Goal: Information Seeking & Learning: Learn about a topic

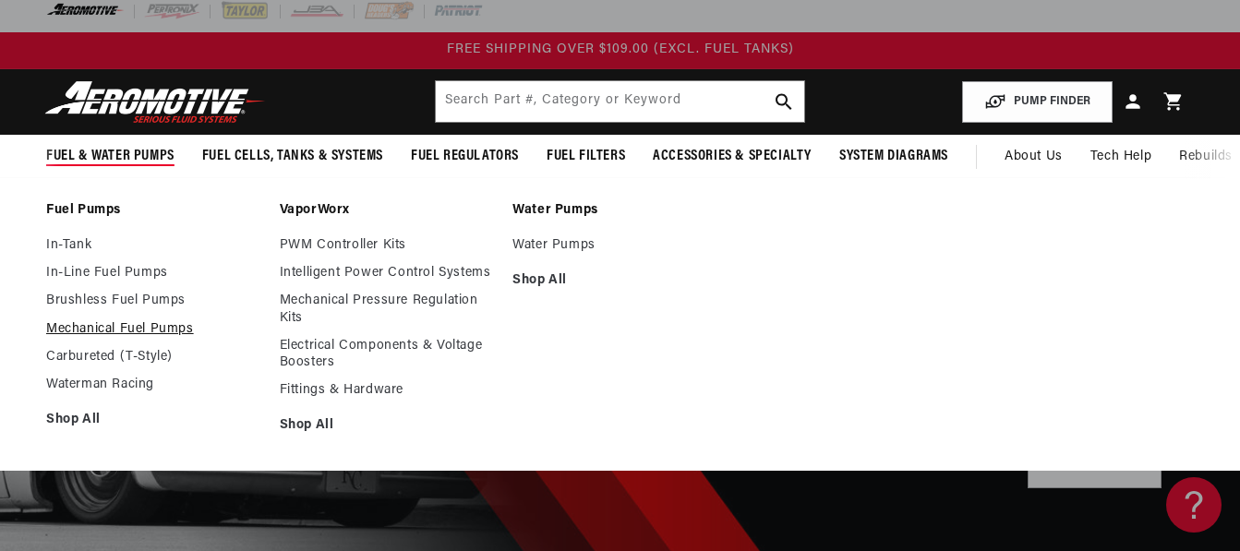
click at [116, 325] on link "Mechanical Fuel Pumps" at bounding box center [153, 329] width 215 height 17
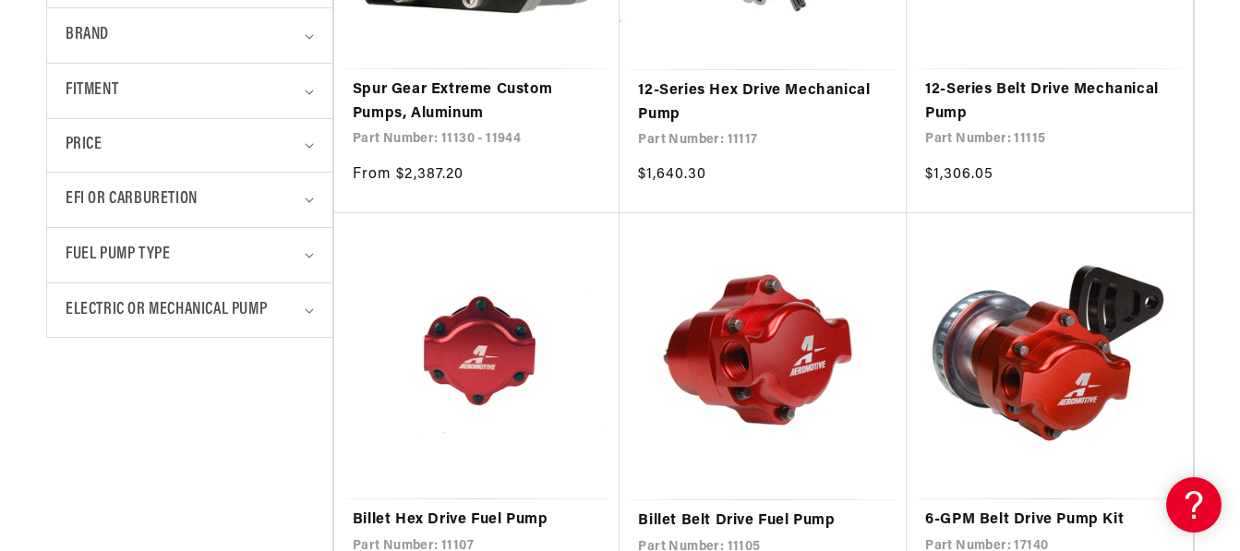
scroll to position [766, 0]
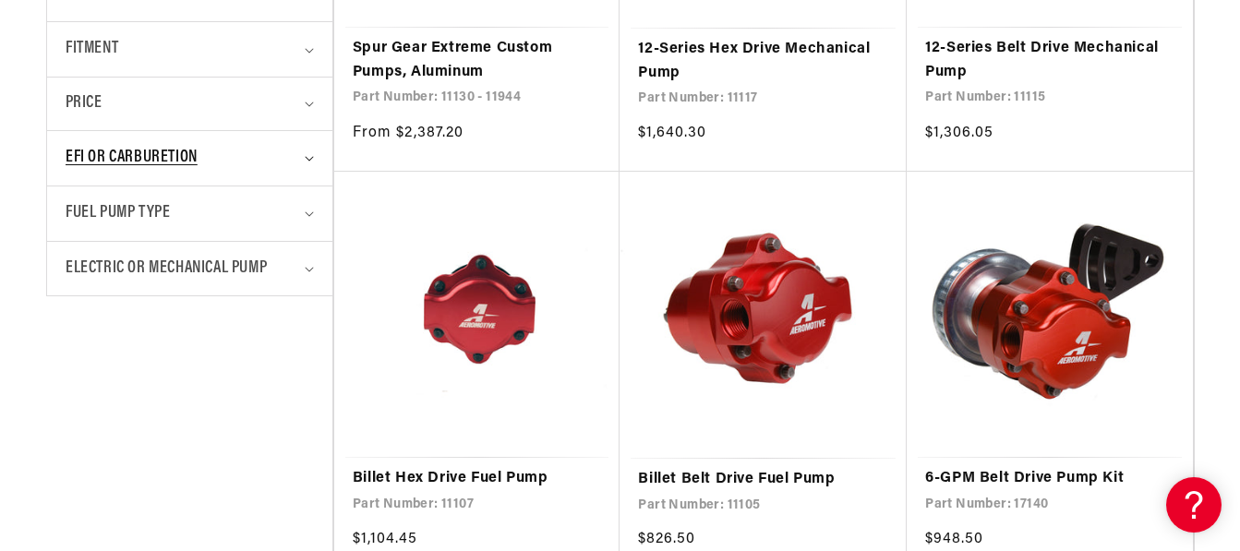
click at [312, 162] on summary "EFI or Carburetion" at bounding box center [190, 158] width 248 height 54
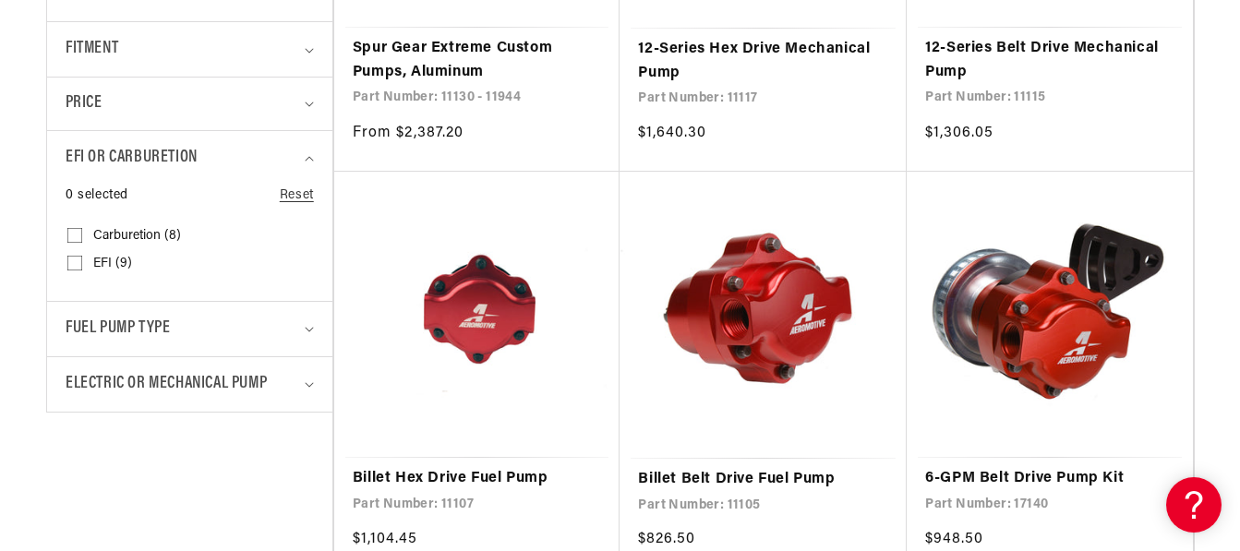
click at [77, 234] on input "Carburetion (8) Carburetion (8 products)" at bounding box center [74, 239] width 15 height 15
checkbox input "true"
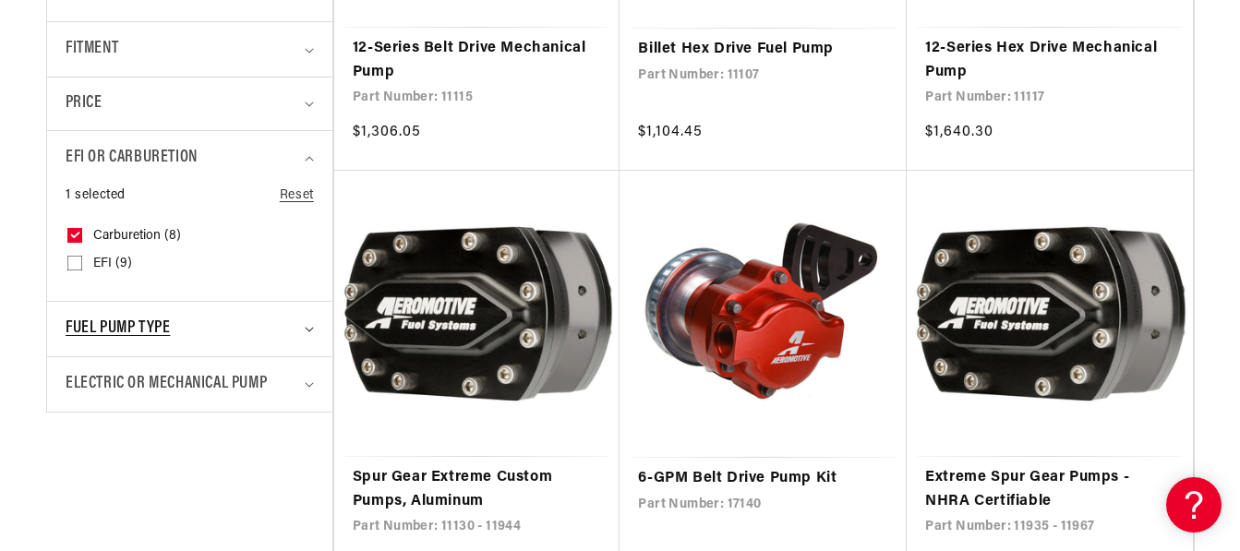
click at [308, 334] on summary "Fuel Pump Type" at bounding box center [190, 329] width 248 height 54
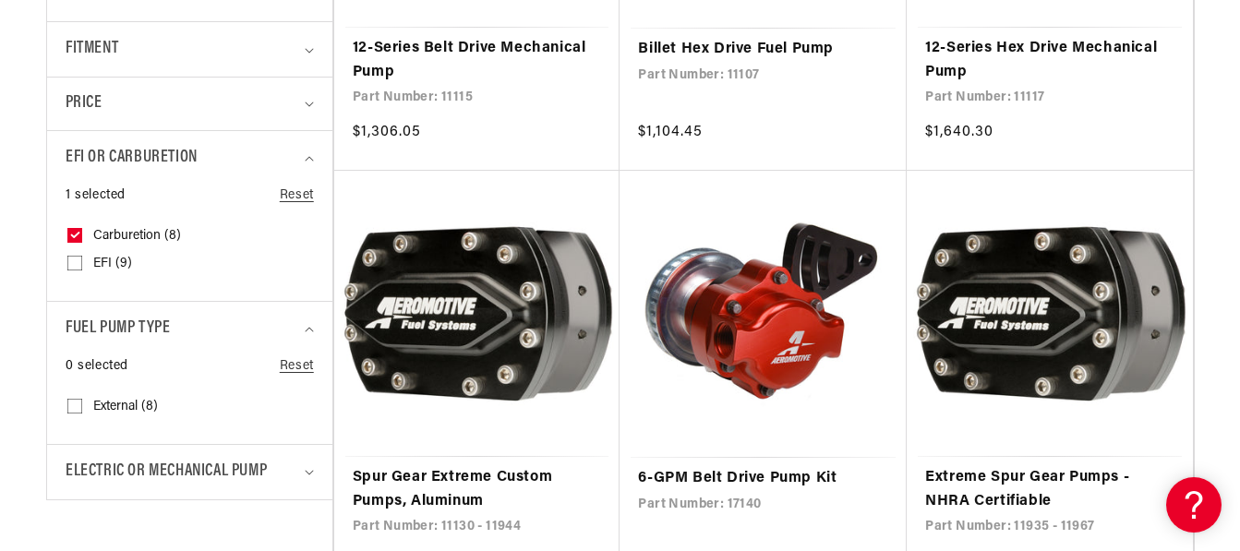
click at [66, 406] on div "0 selected Reset Fuel Pump Type External (8) External (8 products)" at bounding box center [190, 400] width 248 height 88
click at [76, 405] on input "External (8) External (8 products)" at bounding box center [74, 409] width 15 height 15
checkbox input "true"
click at [305, 473] on icon "Electric or Mechanical Pump (0 selected)" at bounding box center [309, 473] width 9 height 6
click at [62, 542] on details "Electric or Mechanical Pump 0 selected Reset Electric or Mechanical Pump Mechan…" at bounding box center [189, 515] width 285 height 143
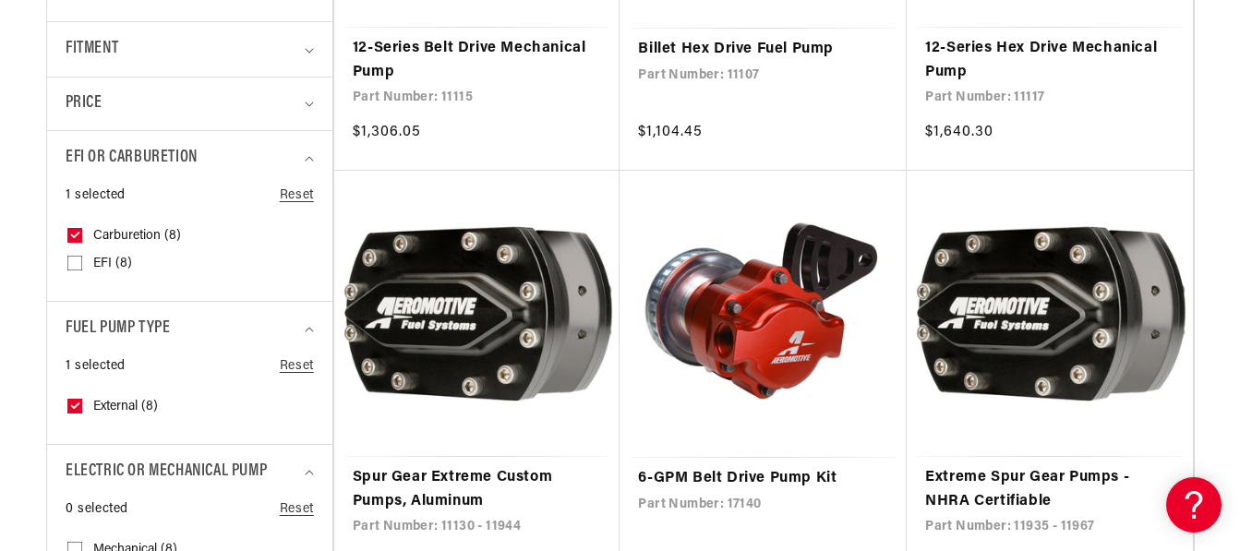
click at [75, 546] on input "Mechanical (8) Mechanical (8 products)" at bounding box center [74, 553] width 15 height 15
checkbox input "true"
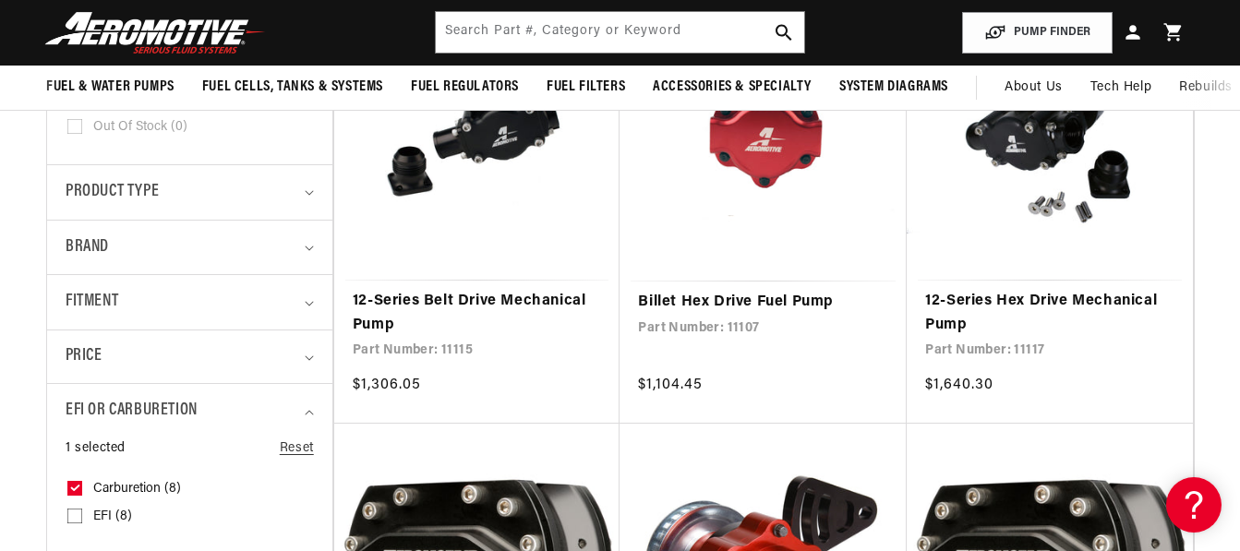
scroll to position [536, 0]
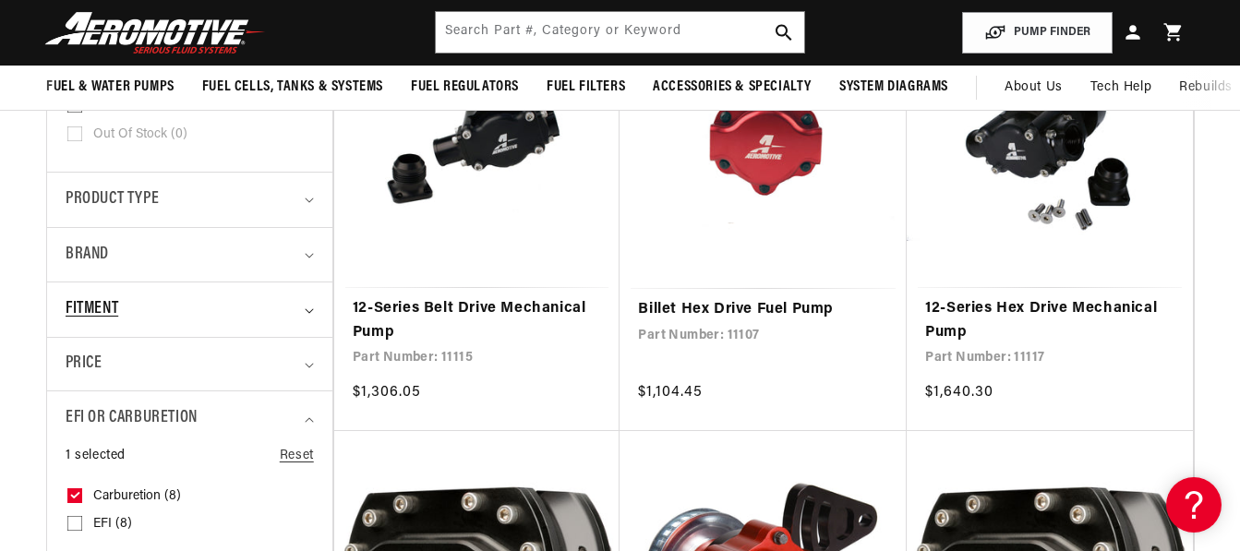
click at [309, 311] on icon "Fitment (0 selected)" at bounding box center [309, 311] width 9 height 6
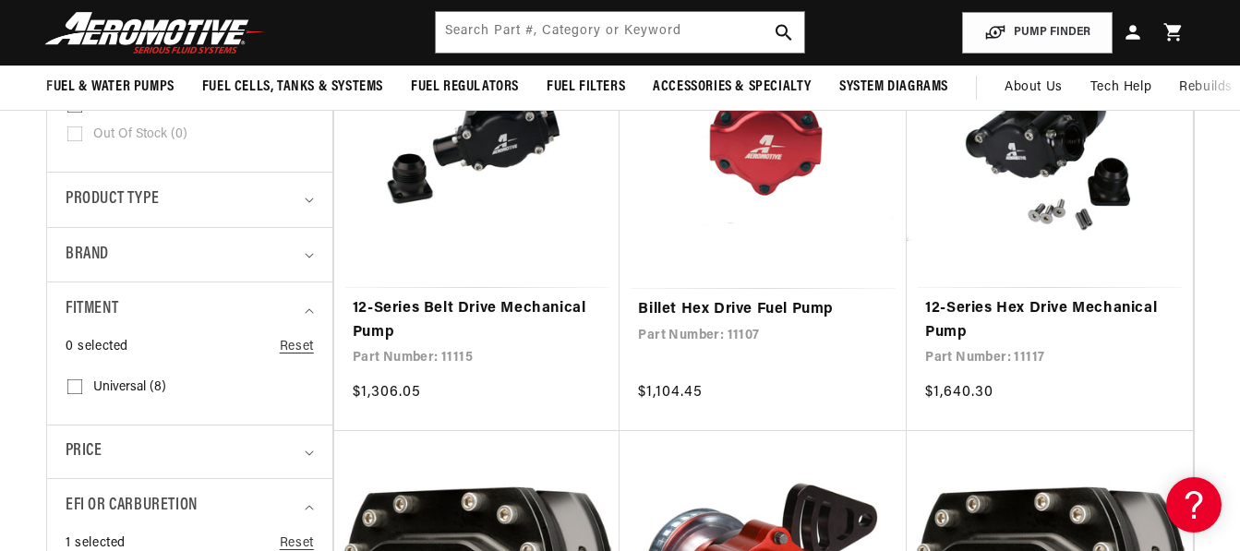
click at [65, 394] on details "Fitment 0 selected Reset Fitment Universal (8) Universal (8 products)" at bounding box center [189, 353] width 285 height 143
click at [76, 386] on input "Universal (8) Universal (8 products)" at bounding box center [74, 390] width 15 height 15
checkbox input "true"
click at [168, 256] on div "Brand" at bounding box center [182, 255] width 232 height 27
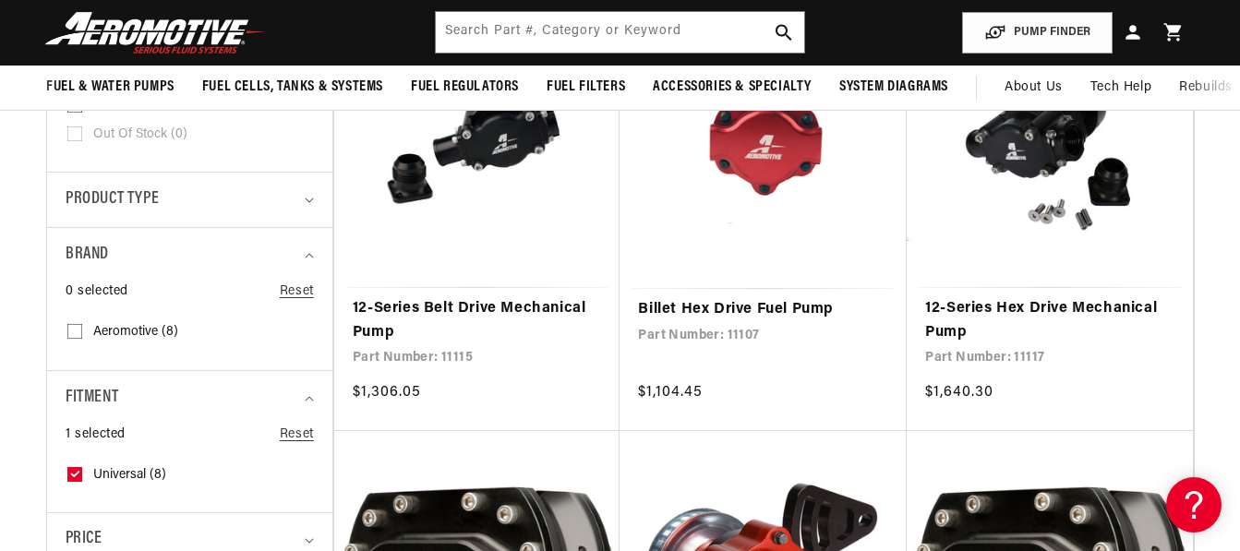
click at [76, 323] on label "Aeromotive (8) Aeromotive (8 products)" at bounding box center [184, 332] width 234 height 28
click at [76, 328] on input "Aeromotive (8) Aeromotive (8 products)" at bounding box center [74, 335] width 15 height 15
checkbox input "true"
click at [211, 191] on div "Product type" at bounding box center [182, 199] width 232 height 27
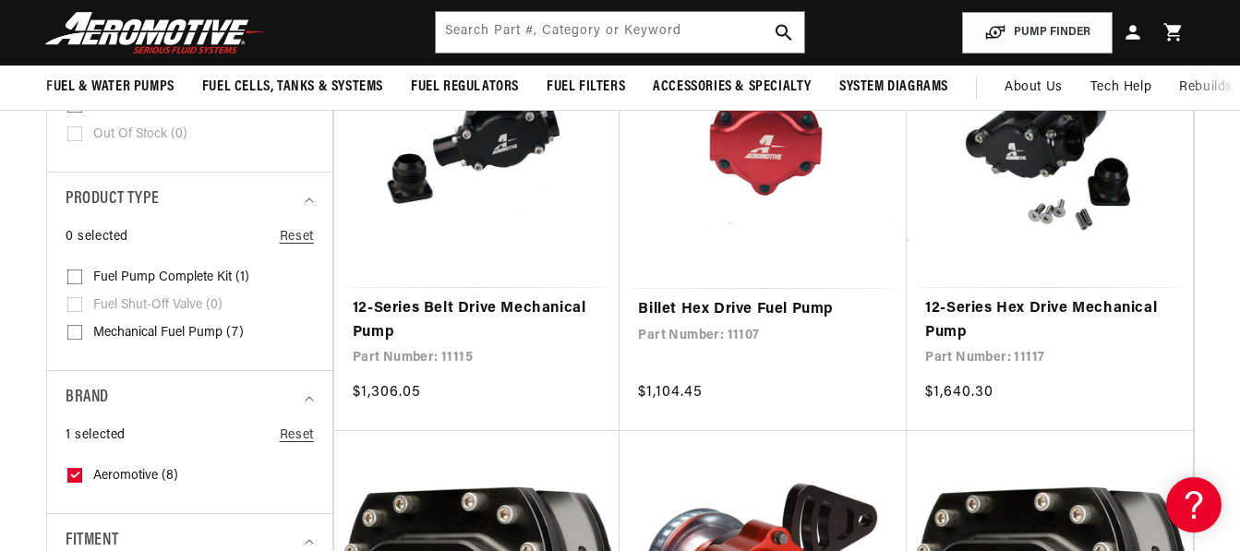
click at [74, 330] on input "Mechanical Fuel Pump (7) Mechanical Fuel Pump (7 products)" at bounding box center [74, 336] width 15 height 15
checkbox input "true"
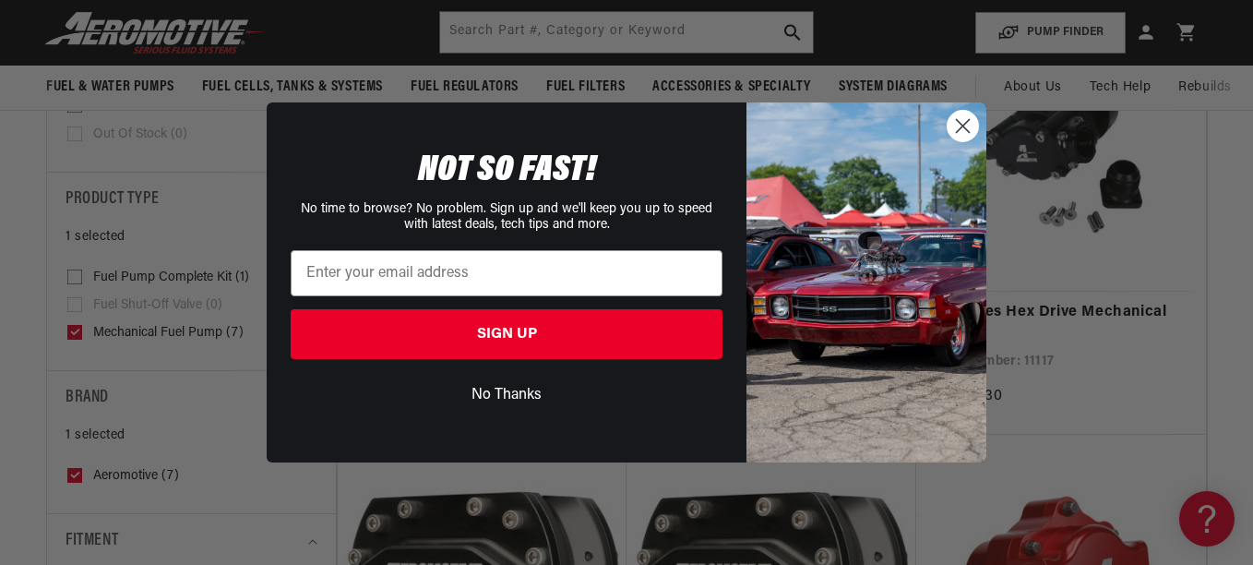
click at [502, 392] on button "No Thanks" at bounding box center [507, 395] width 432 height 35
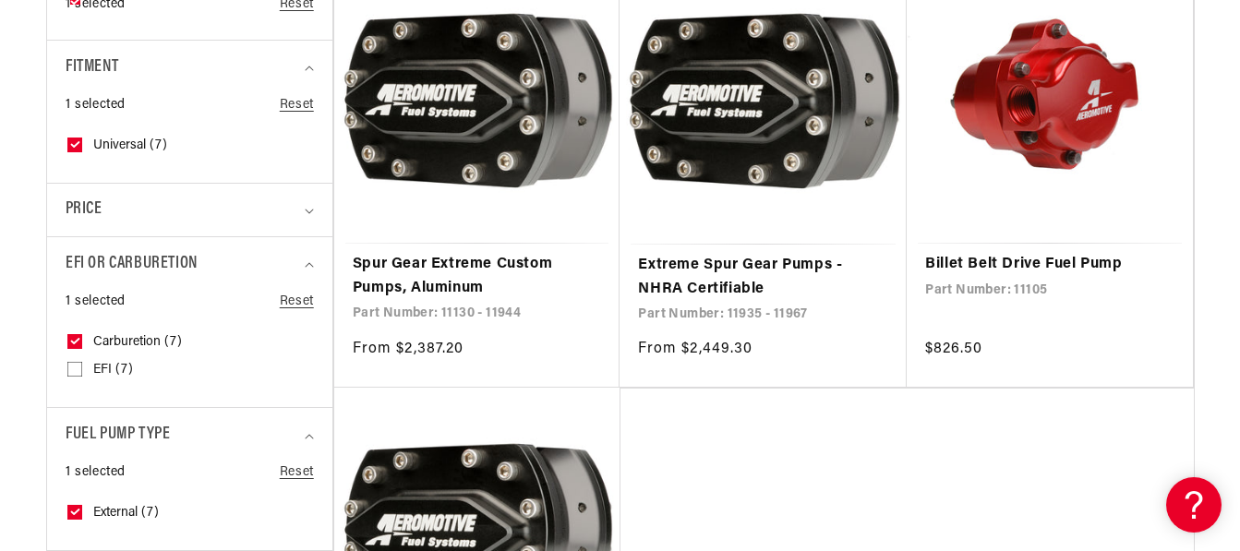
scroll to position [1016, 0]
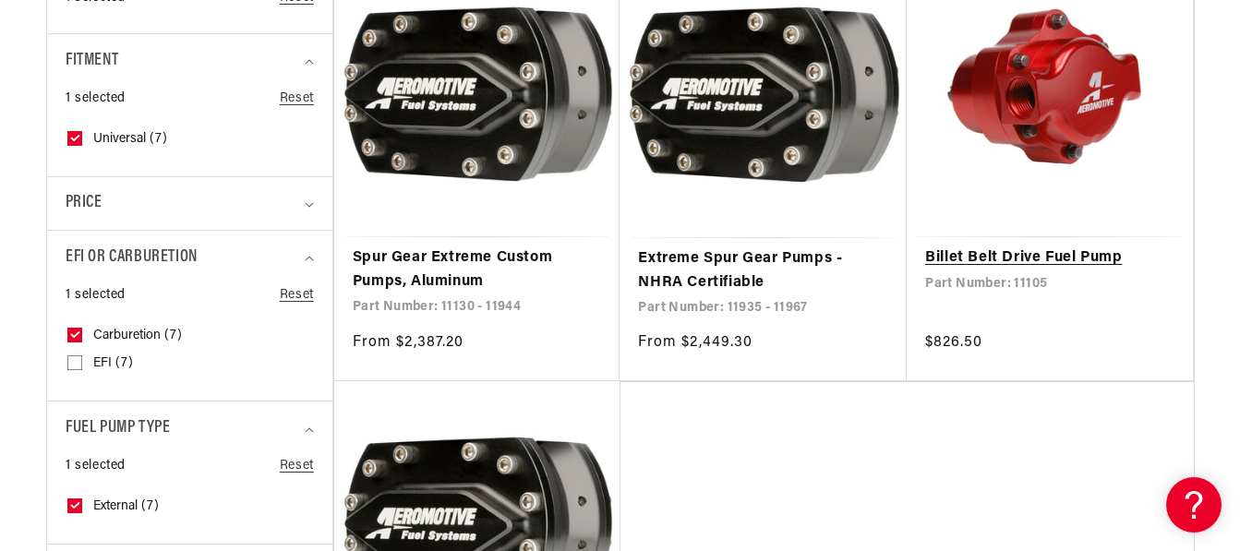
click at [1014, 246] on link "Billet Belt Drive Fuel Pump" at bounding box center [1049, 258] width 249 height 24
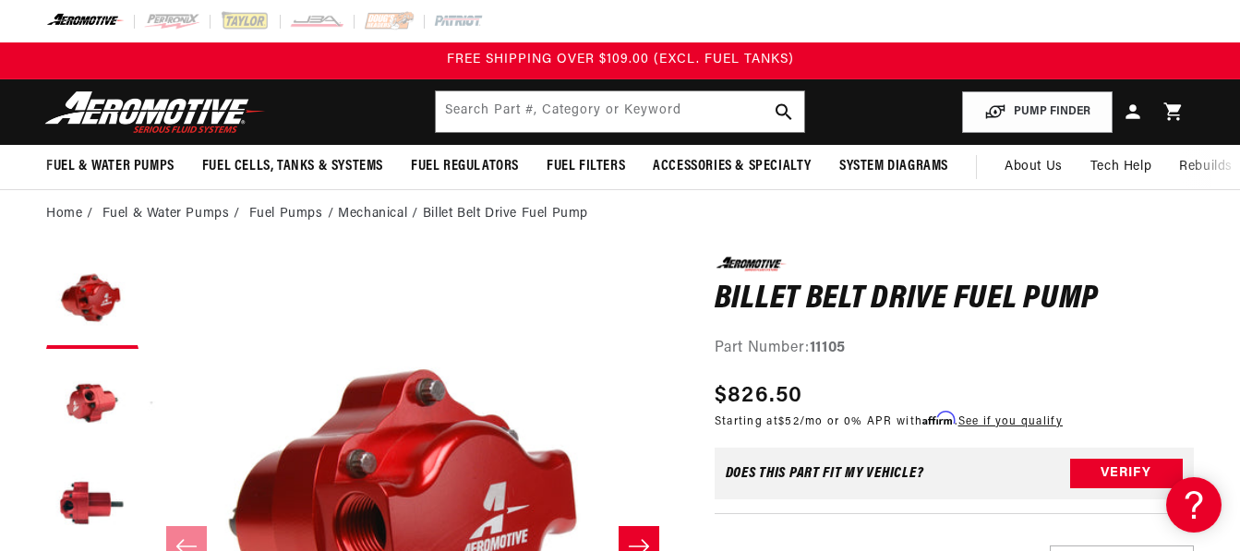
scroll to position [0, 5]
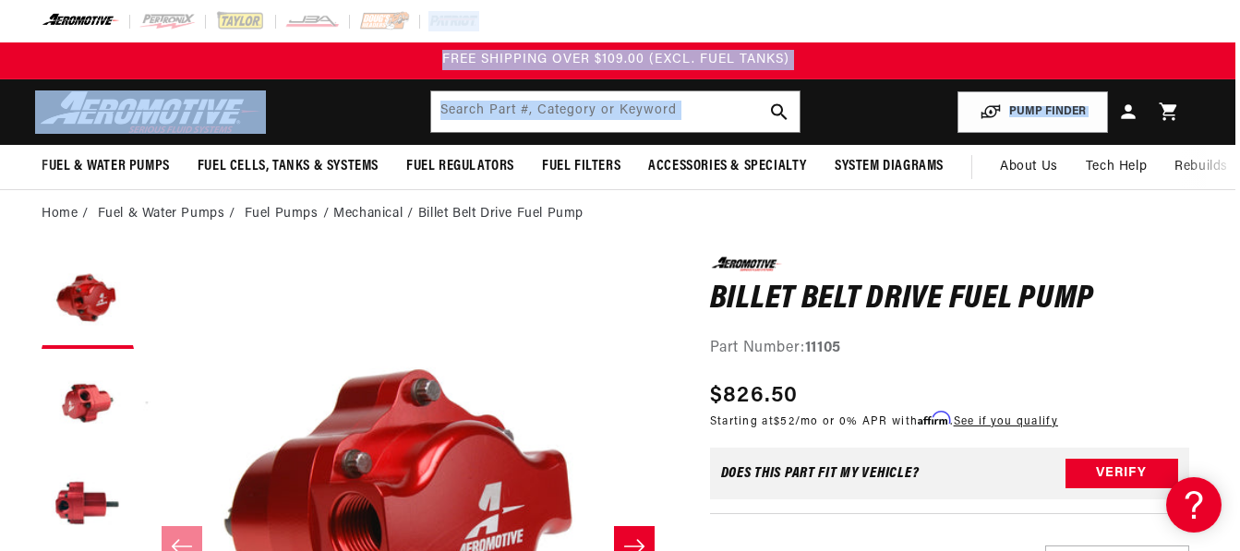
drag, startPoint x: 1235, startPoint y: 42, endPoint x: 1241, endPoint y: 92, distance: 51.1
click at [1235, 91] on html "Skip to content Your cart Your cart is empty Loading... You may also like Subto…" at bounding box center [615, 275] width 1240 height 551
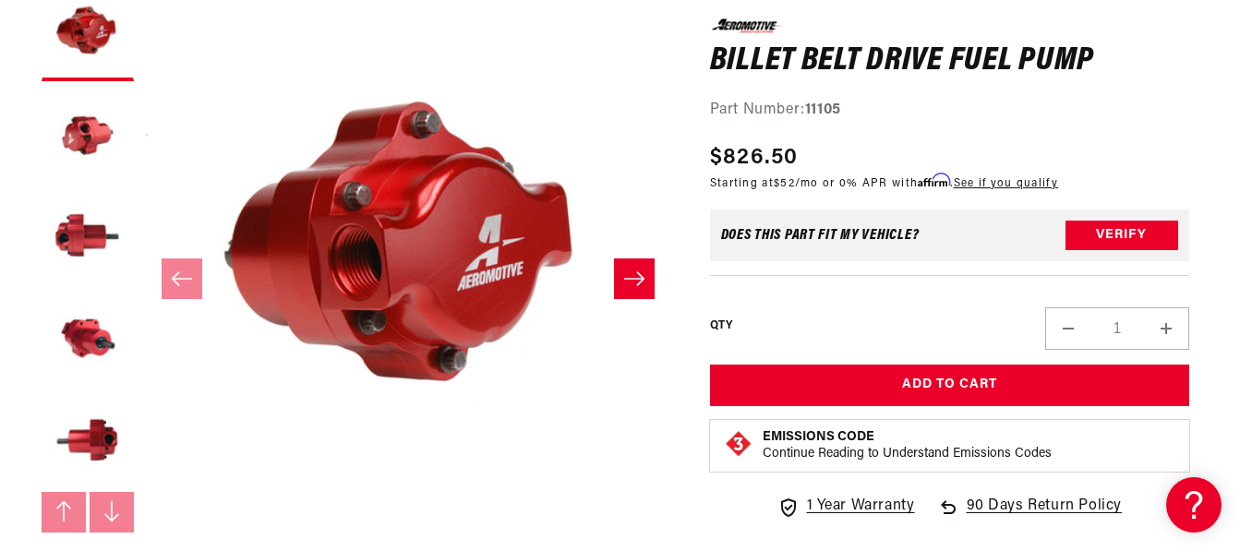
scroll to position [417, 5]
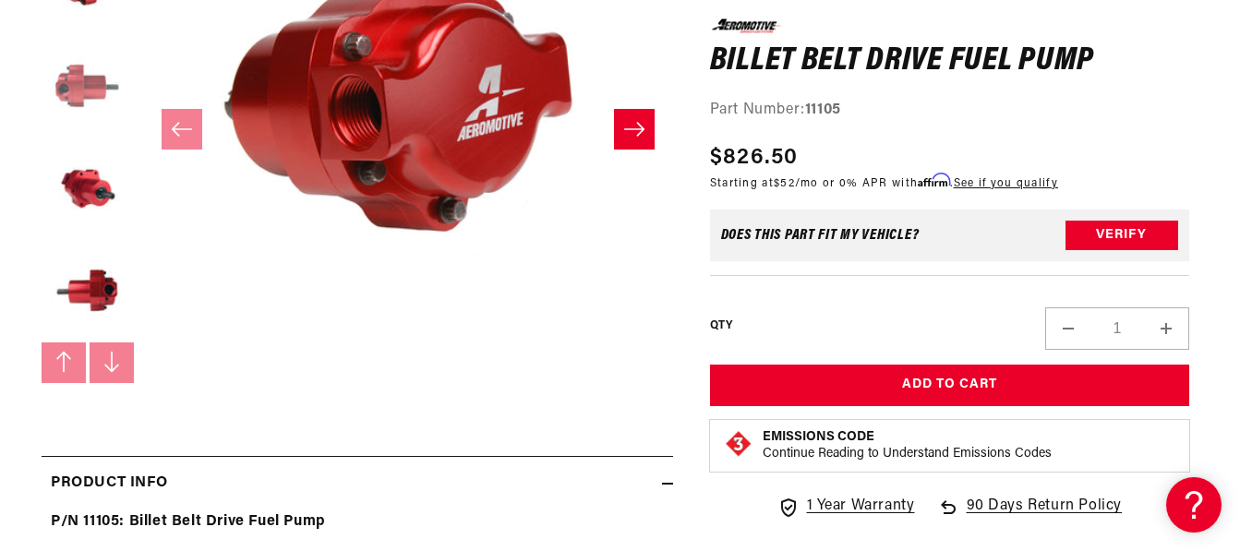
click at [119, 89] on button "Load image 3 in gallery view" at bounding box center [88, 88] width 92 height 92
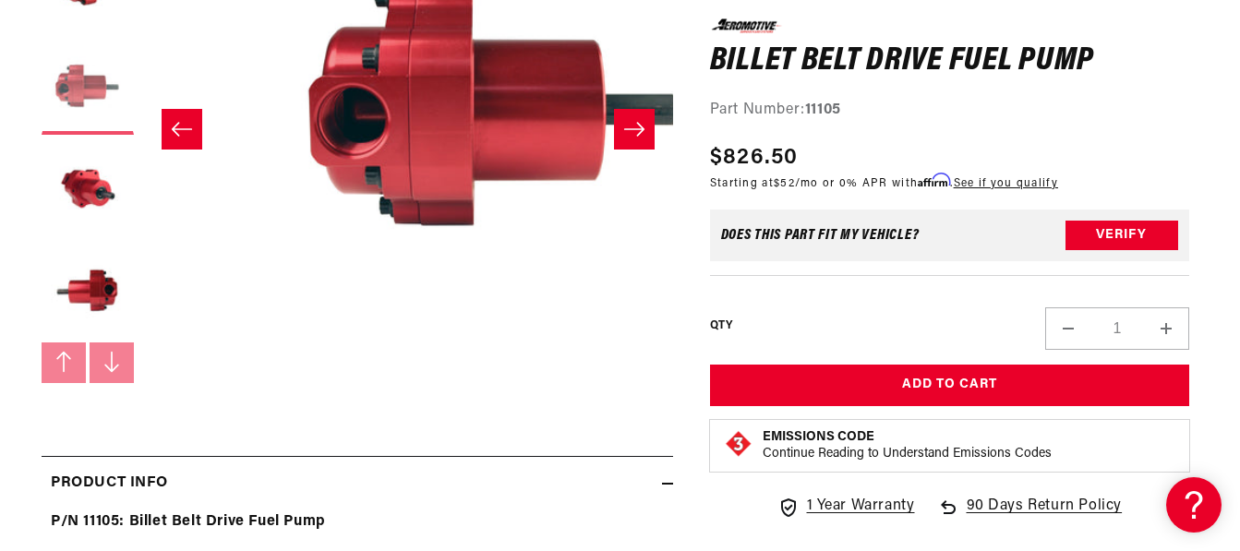
scroll to position [0, 1059]
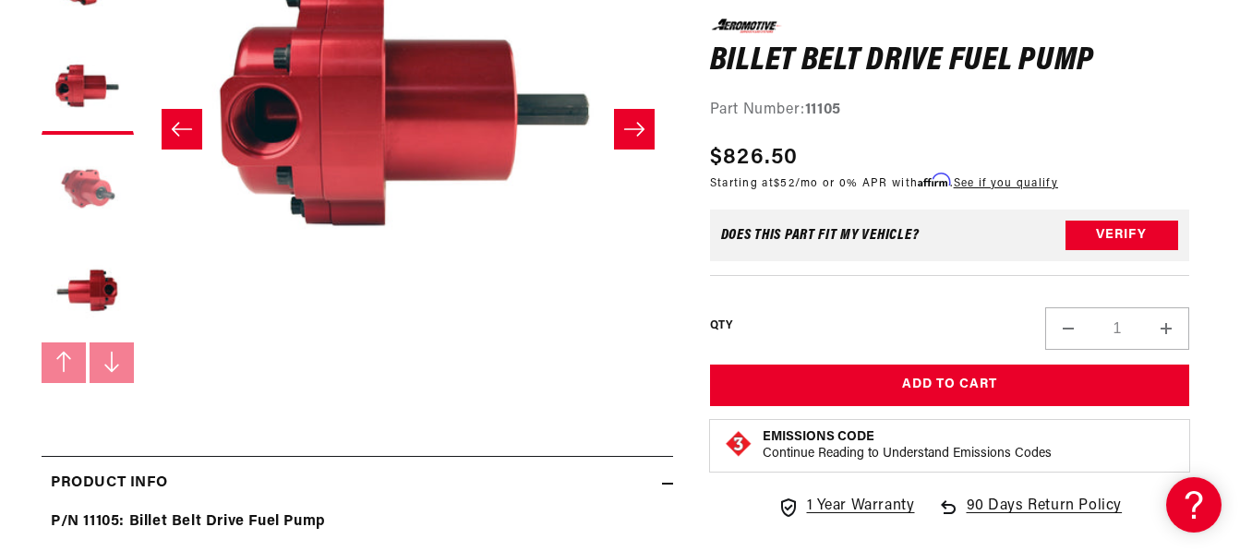
click at [98, 178] on button "Load image 4 in gallery view" at bounding box center [88, 190] width 92 height 92
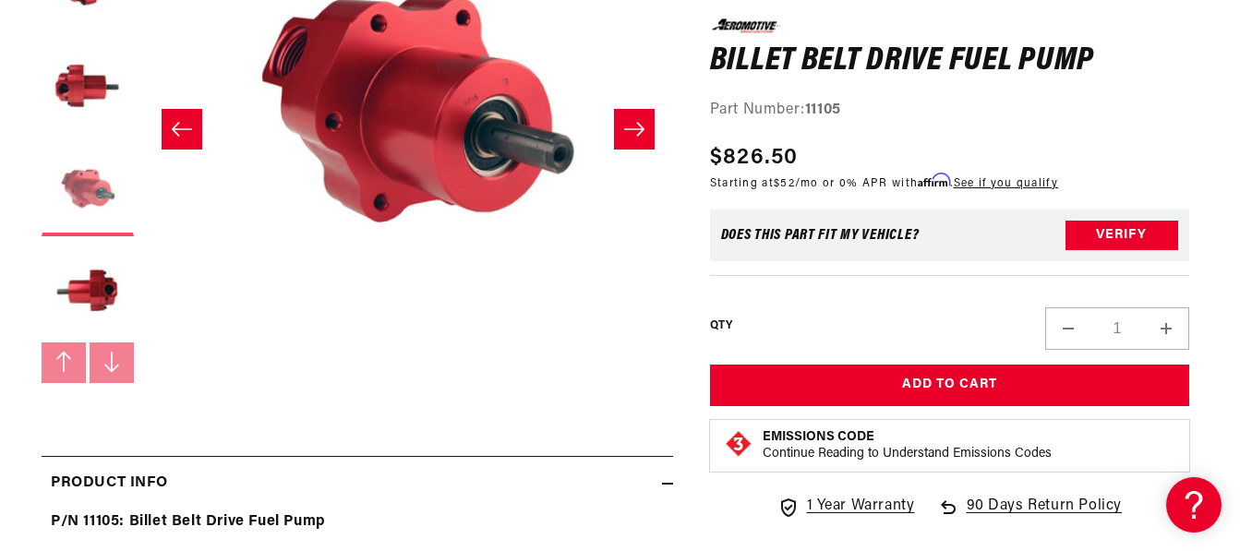
scroll to position [0, 1589]
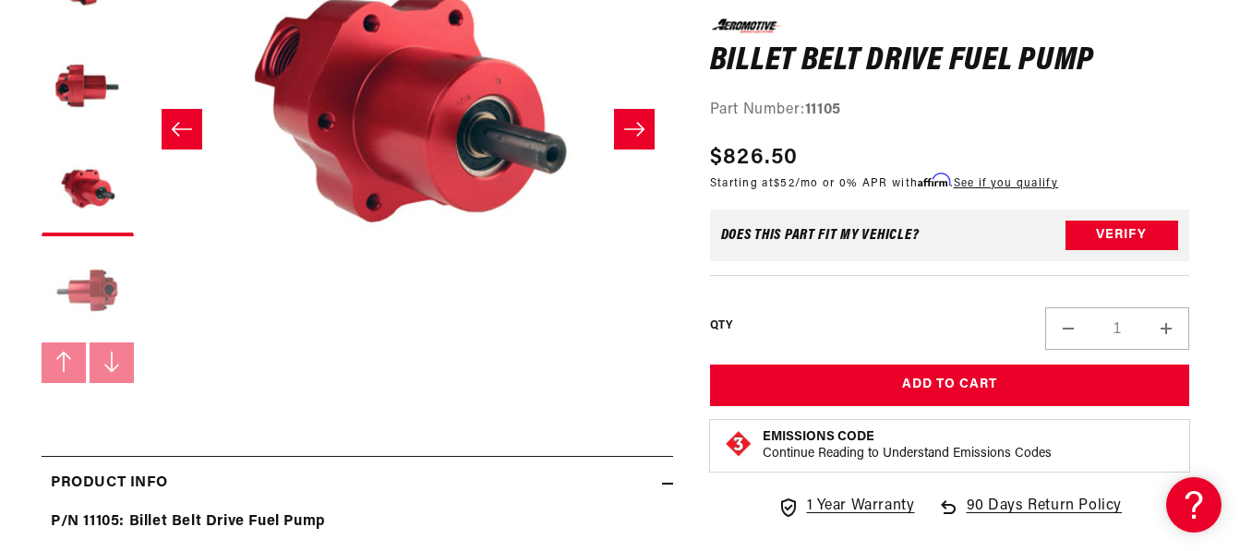
click at [79, 286] on button "Load image 5 in gallery view" at bounding box center [88, 292] width 92 height 92
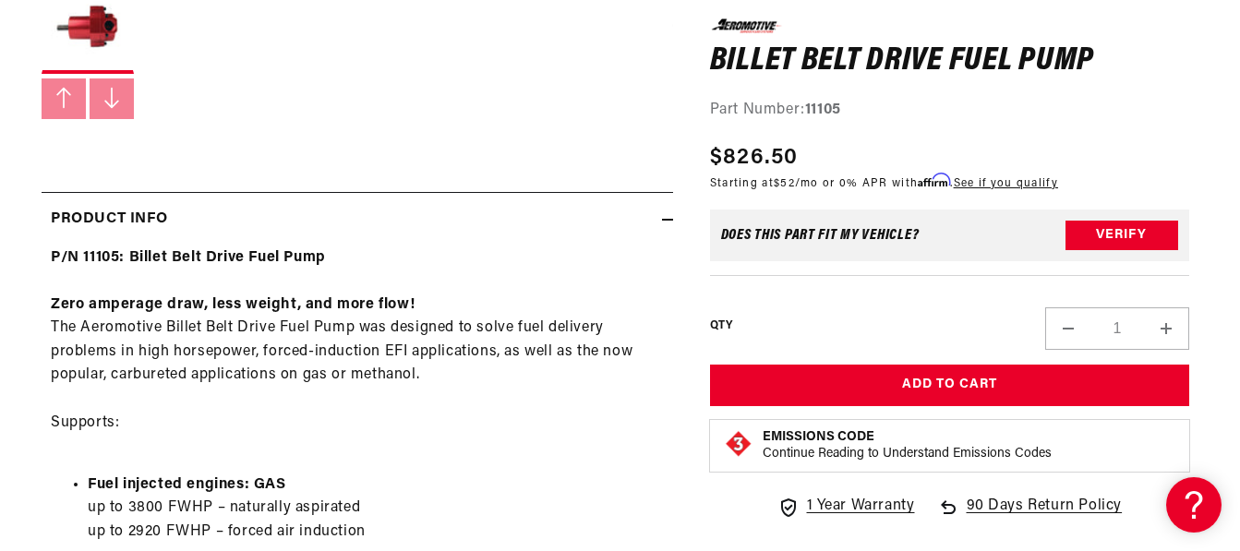
scroll to position [0, 5]
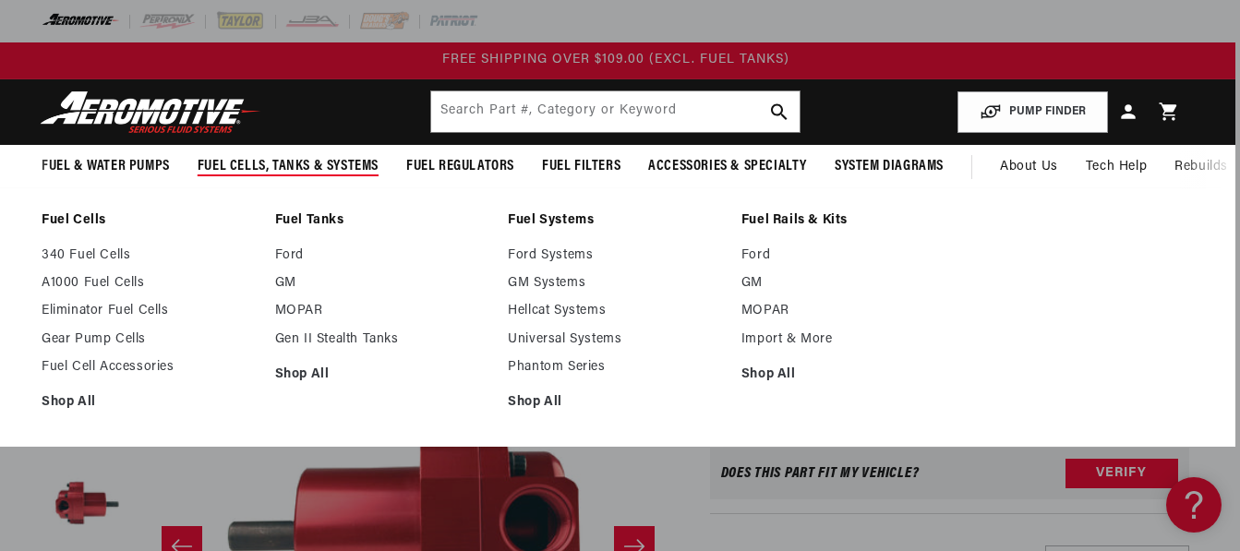
click at [287, 160] on span "Fuel Cells, Tanks & Systems" at bounding box center [288, 166] width 181 height 19
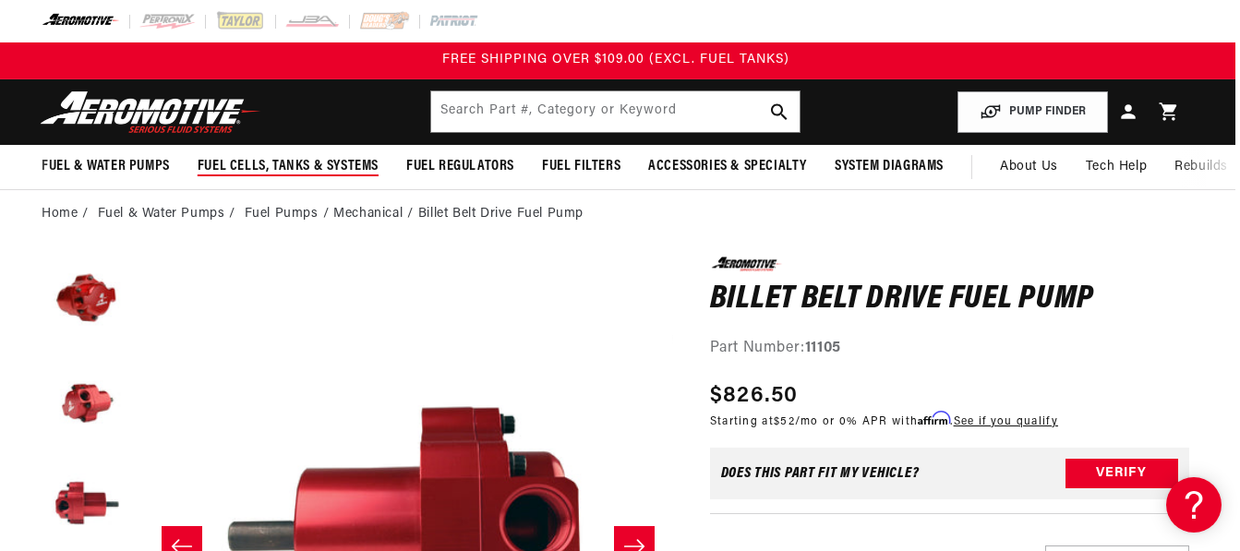
click at [279, 168] on span "Fuel Cells, Tanks & Systems" at bounding box center [288, 166] width 181 height 19
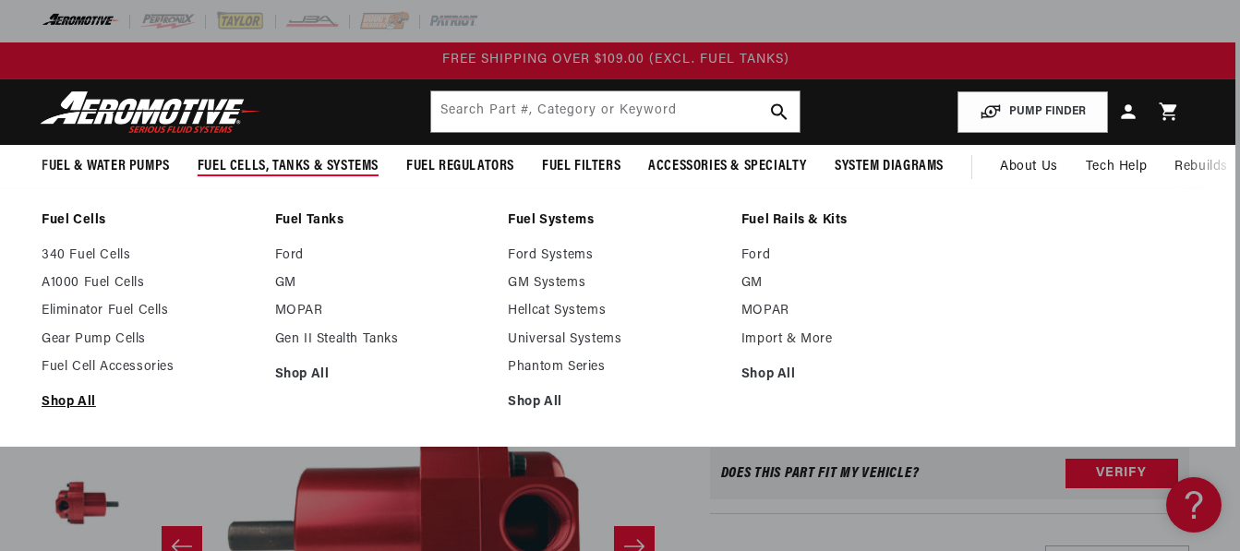
click at [73, 401] on link "Shop All" at bounding box center [149, 402] width 215 height 17
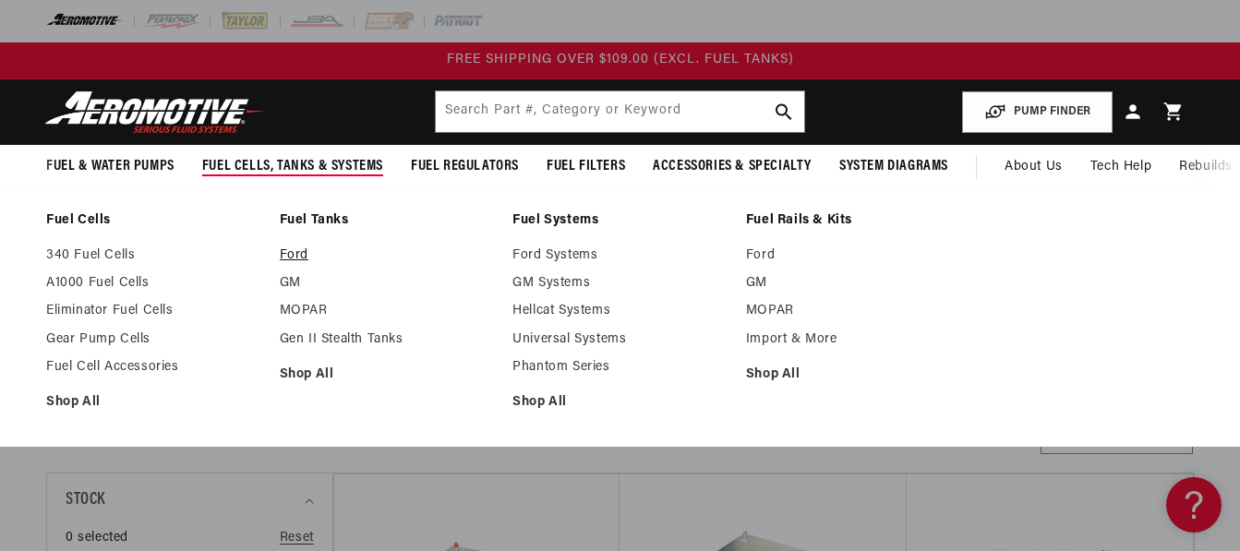
click at [298, 253] on link "Ford" at bounding box center [387, 255] width 215 height 17
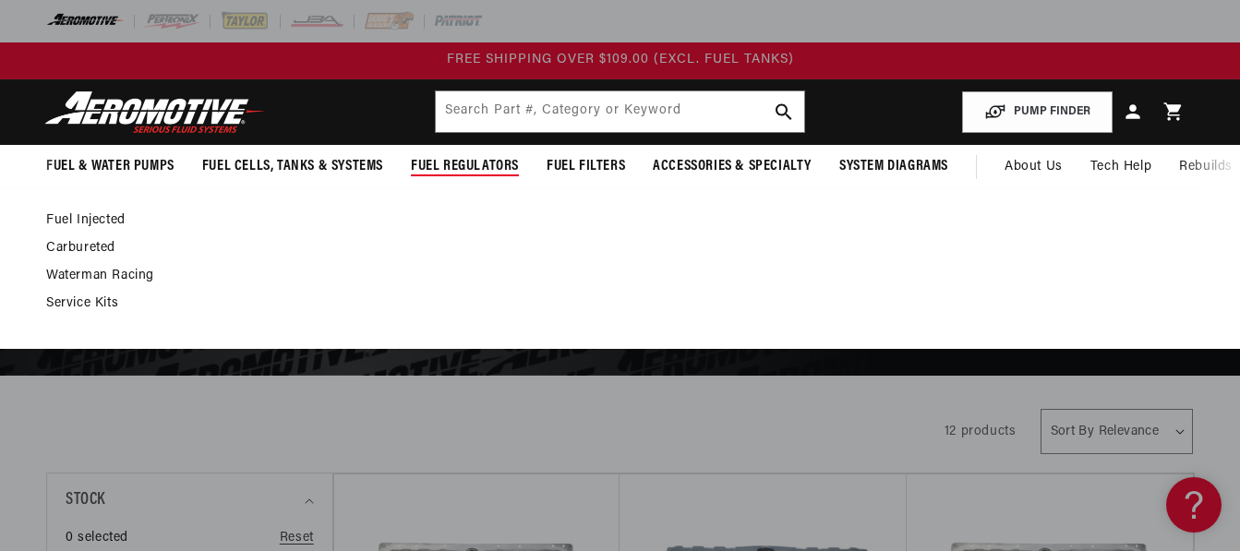
click at [439, 166] on span "Fuel Regulators" at bounding box center [465, 166] width 108 height 19
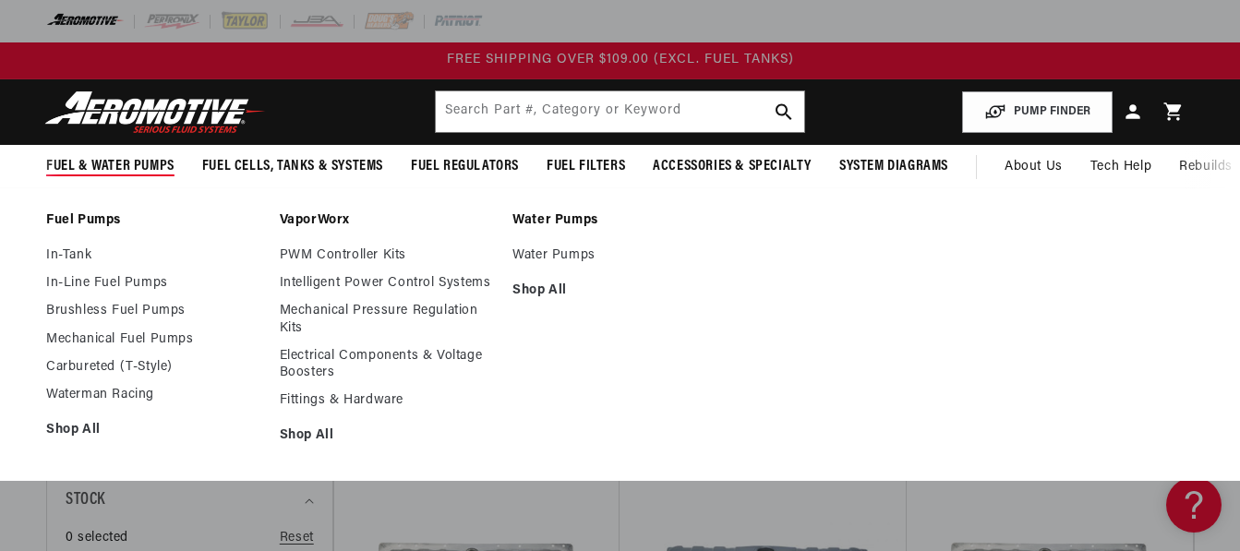
click at [126, 162] on span "Fuel & Water Pumps" at bounding box center [110, 166] width 128 height 19
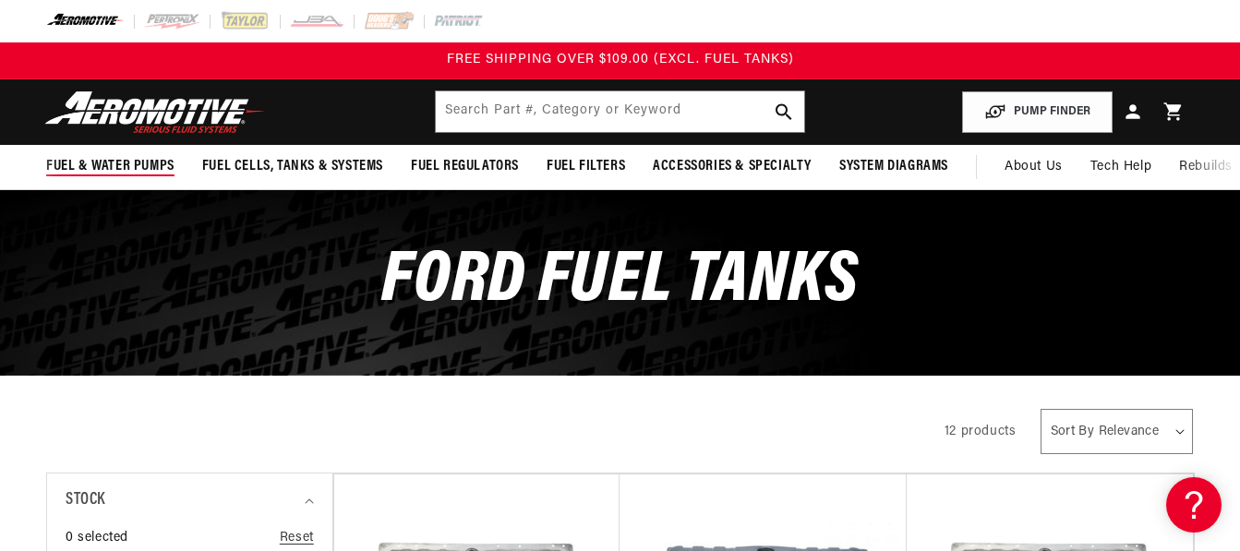
click at [126, 162] on span "Fuel & Water Pumps" at bounding box center [110, 166] width 128 height 19
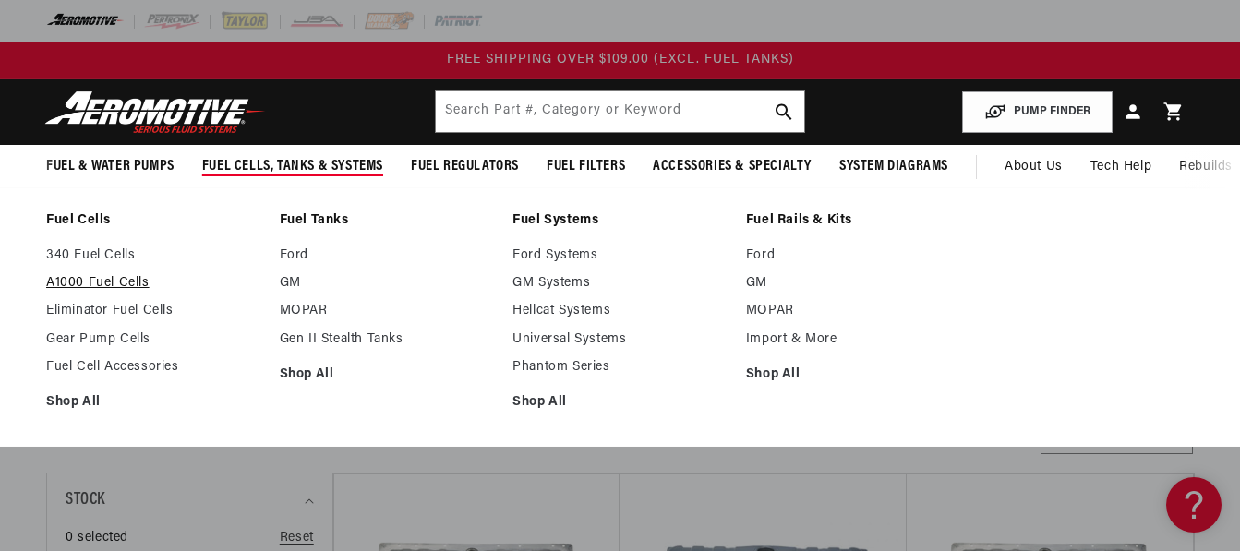
click at [96, 278] on link "A1000 Fuel Cells" at bounding box center [153, 283] width 215 height 17
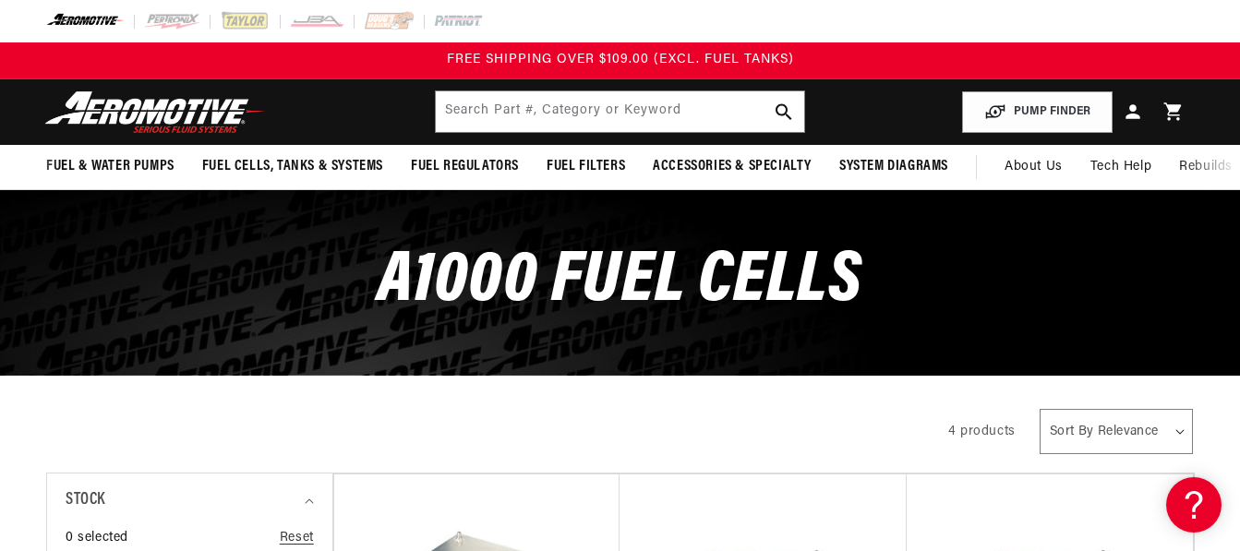
click at [580, 135] on header "Fuel & Water Pumps Back In-Tank In-Line Fuel Pumps" at bounding box center [620, 112] width 1240 height 66
click at [571, 128] on input "text" at bounding box center [620, 111] width 368 height 41
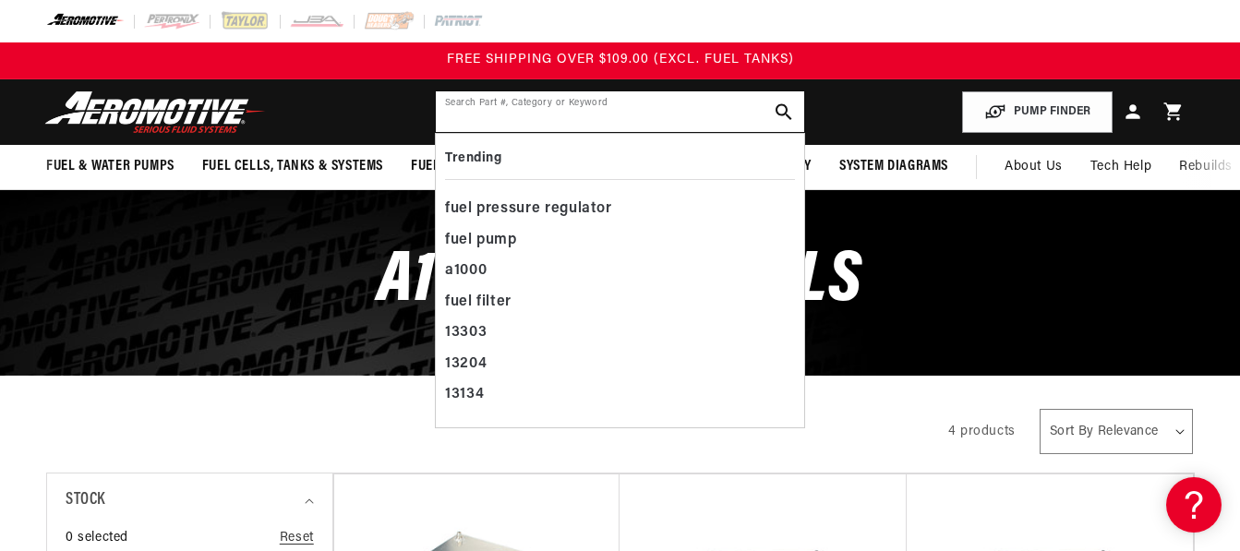
click at [575, 119] on input "text" at bounding box center [620, 111] width 368 height 41
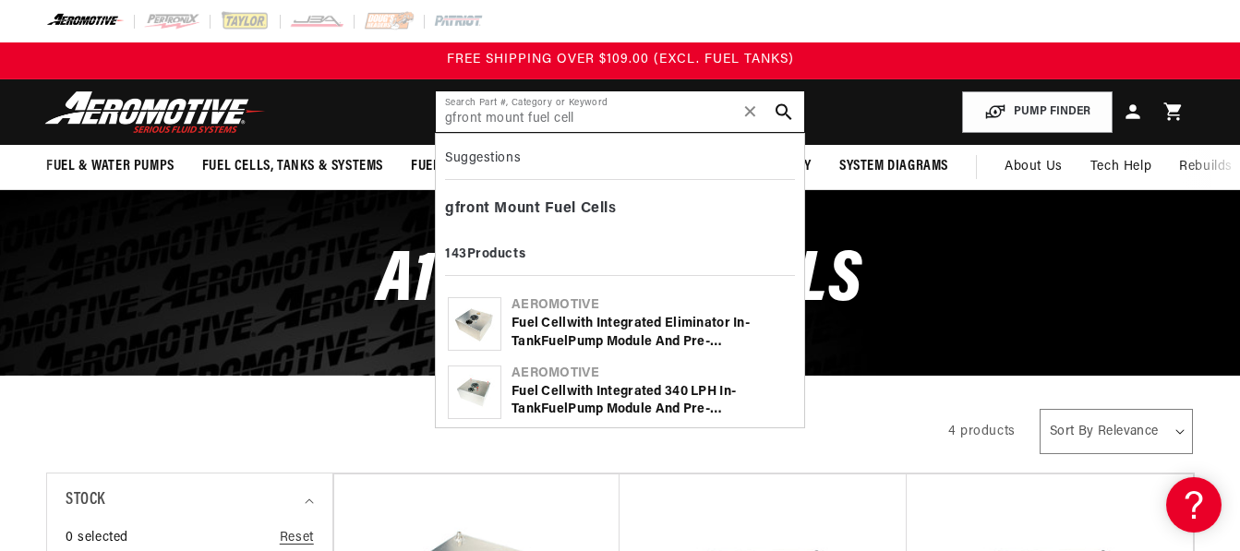
type input "gfront mount fuel cell"
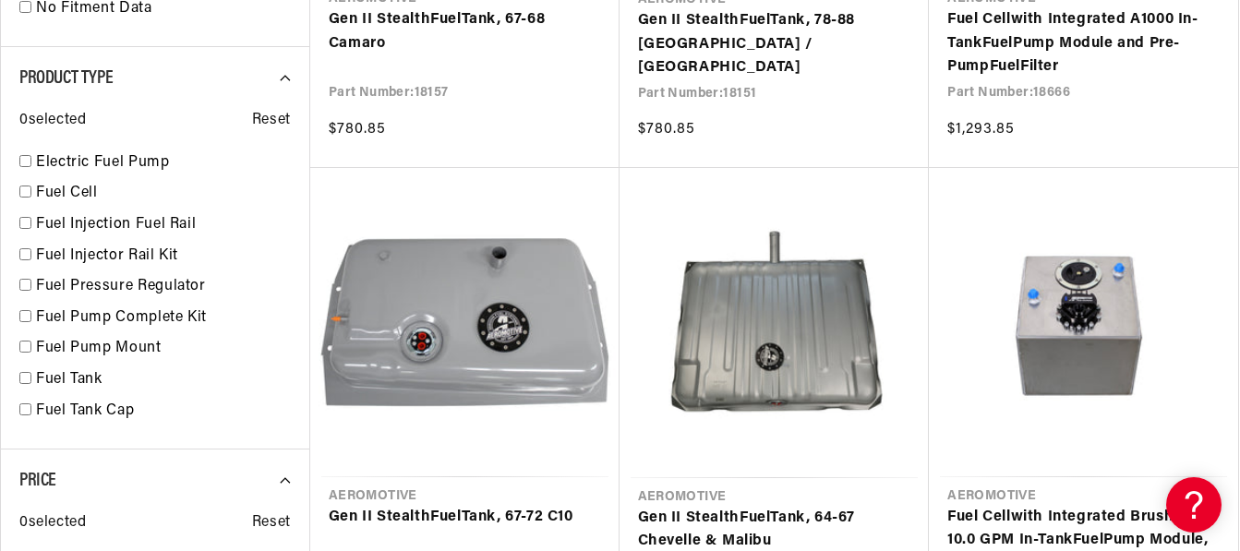
scroll to position [1814, 0]
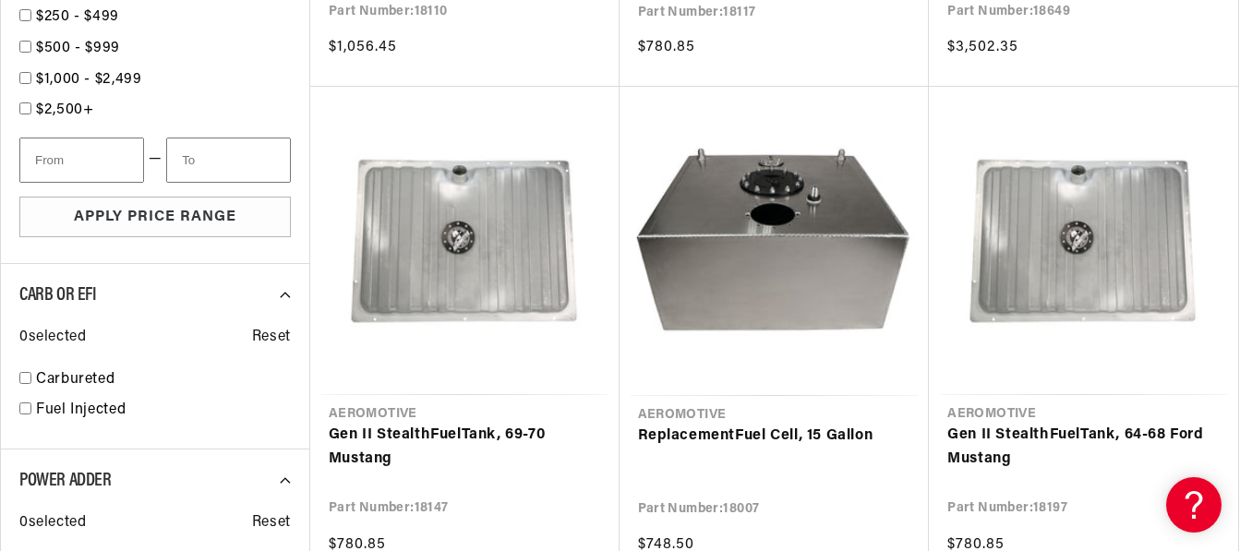
type input "mount fuel cell"
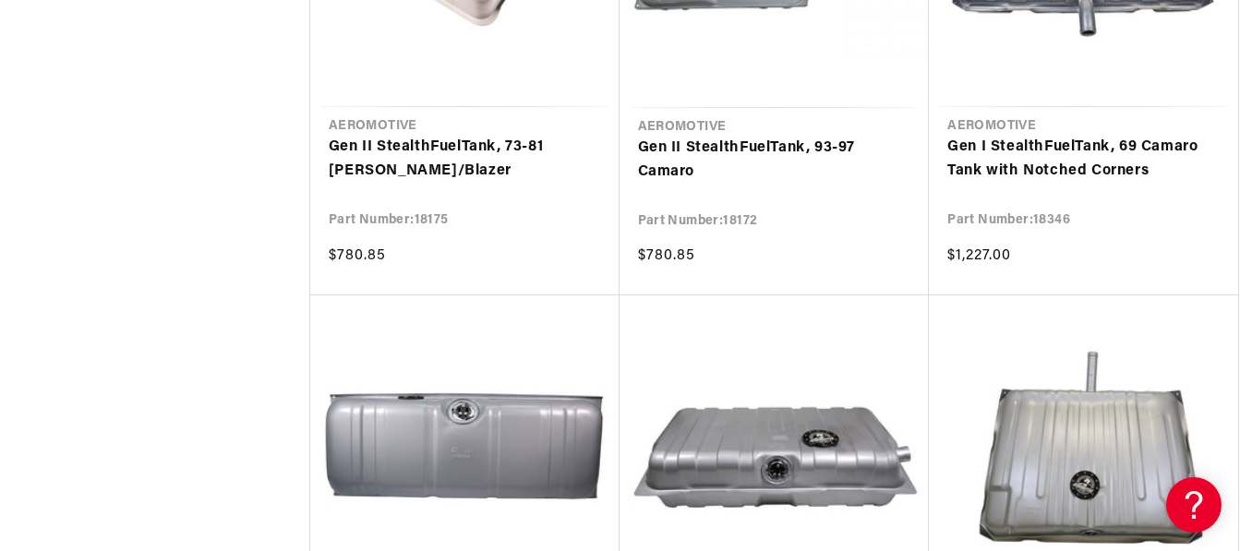
scroll to position [5104, 0]
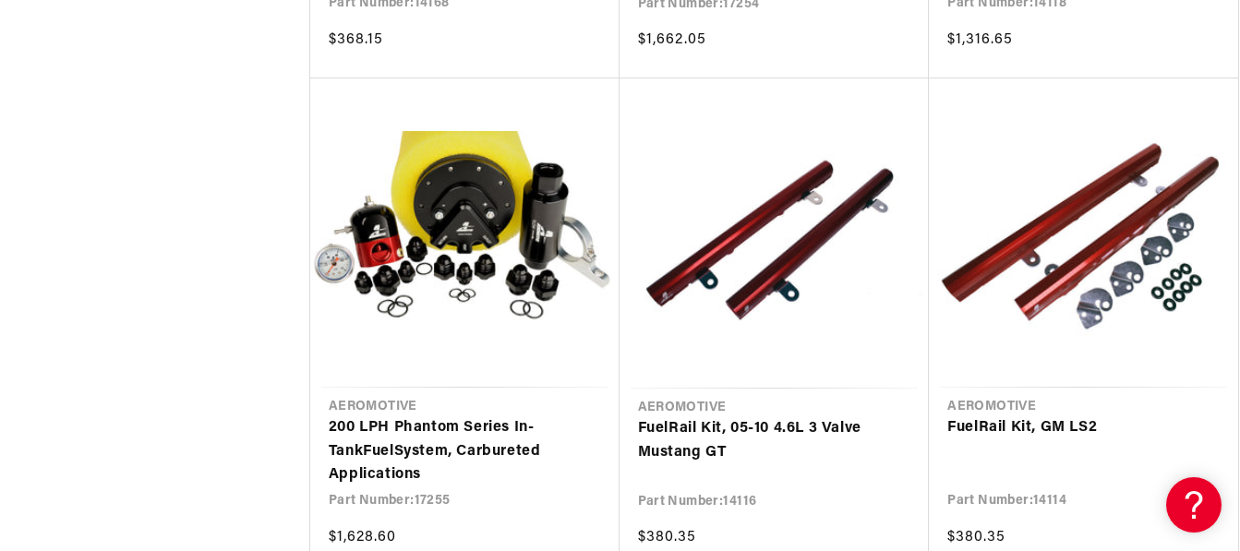
scroll to position [7748, 0]
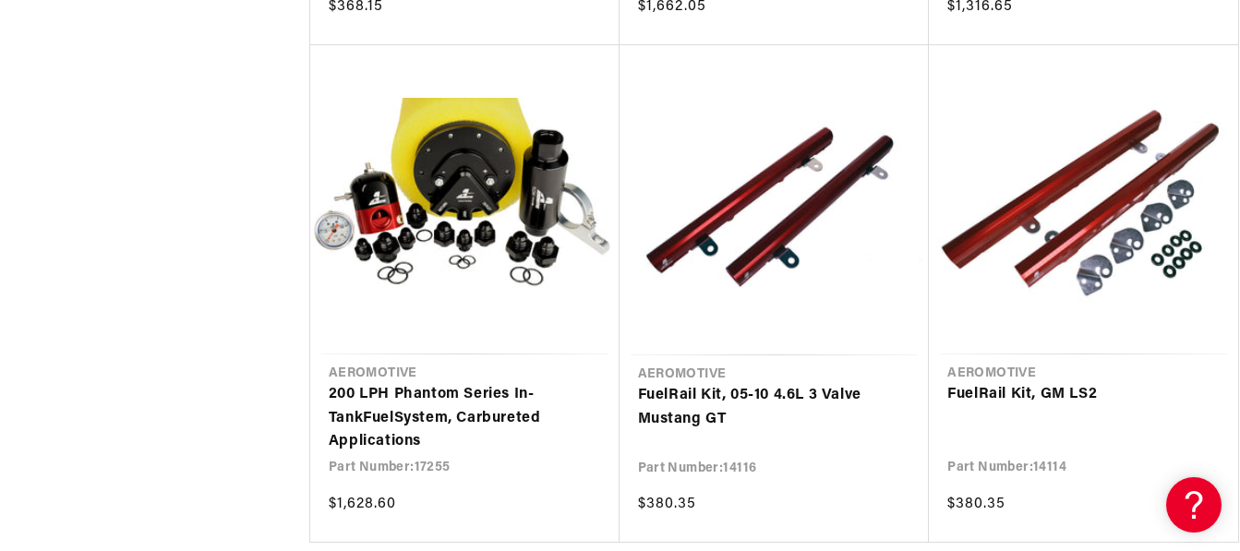
scroll to position [8076, 0]
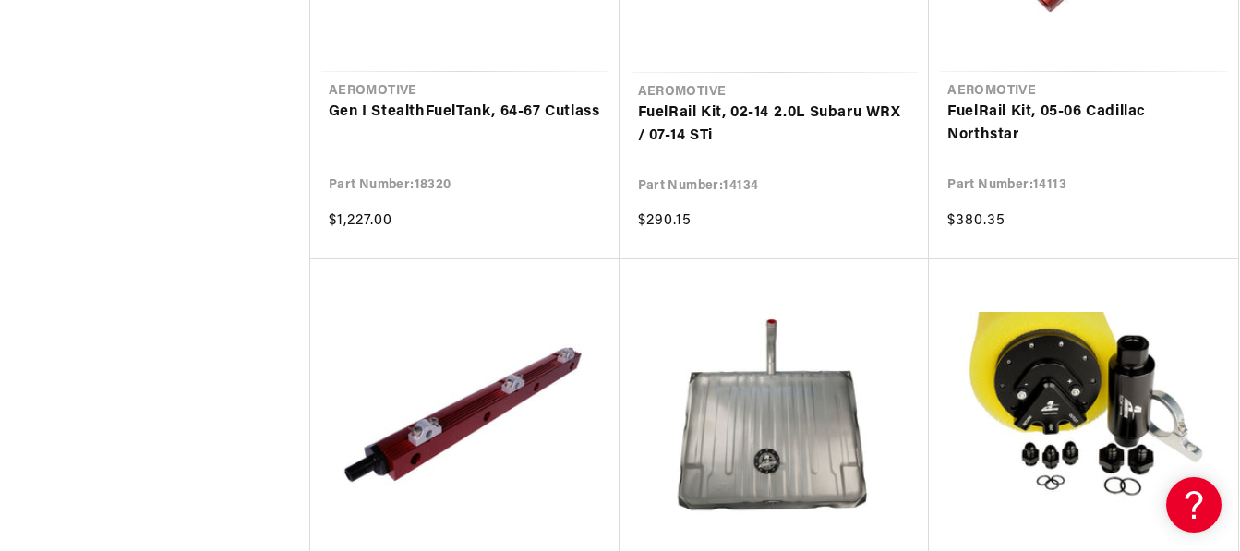
scroll to position [10793, 0]
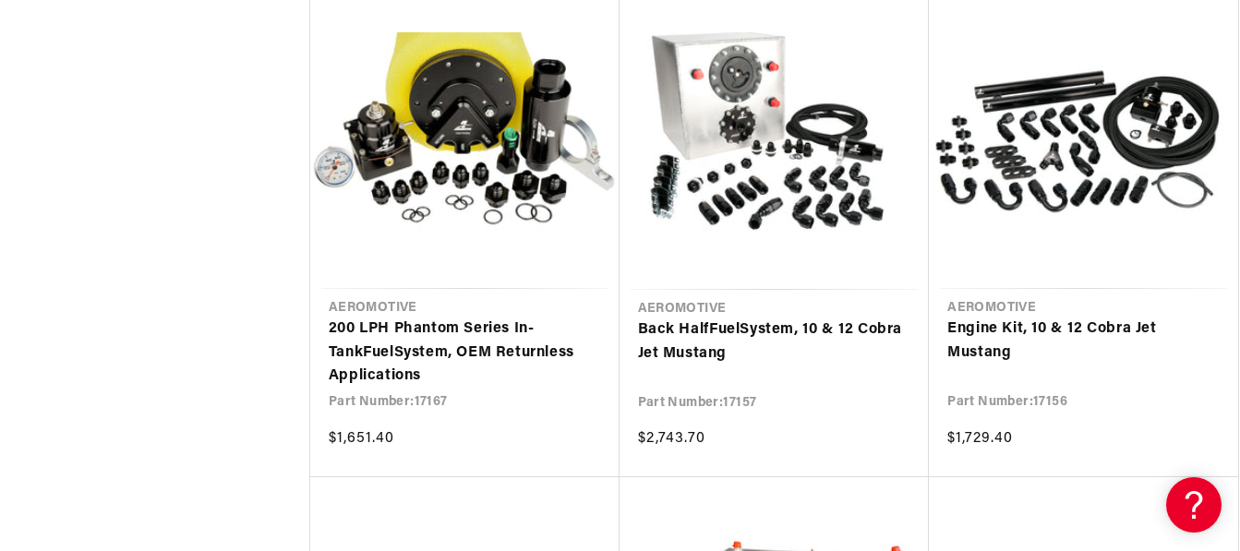
scroll to position [10851, 0]
